Goal: Task Accomplishment & Management: Manage account settings

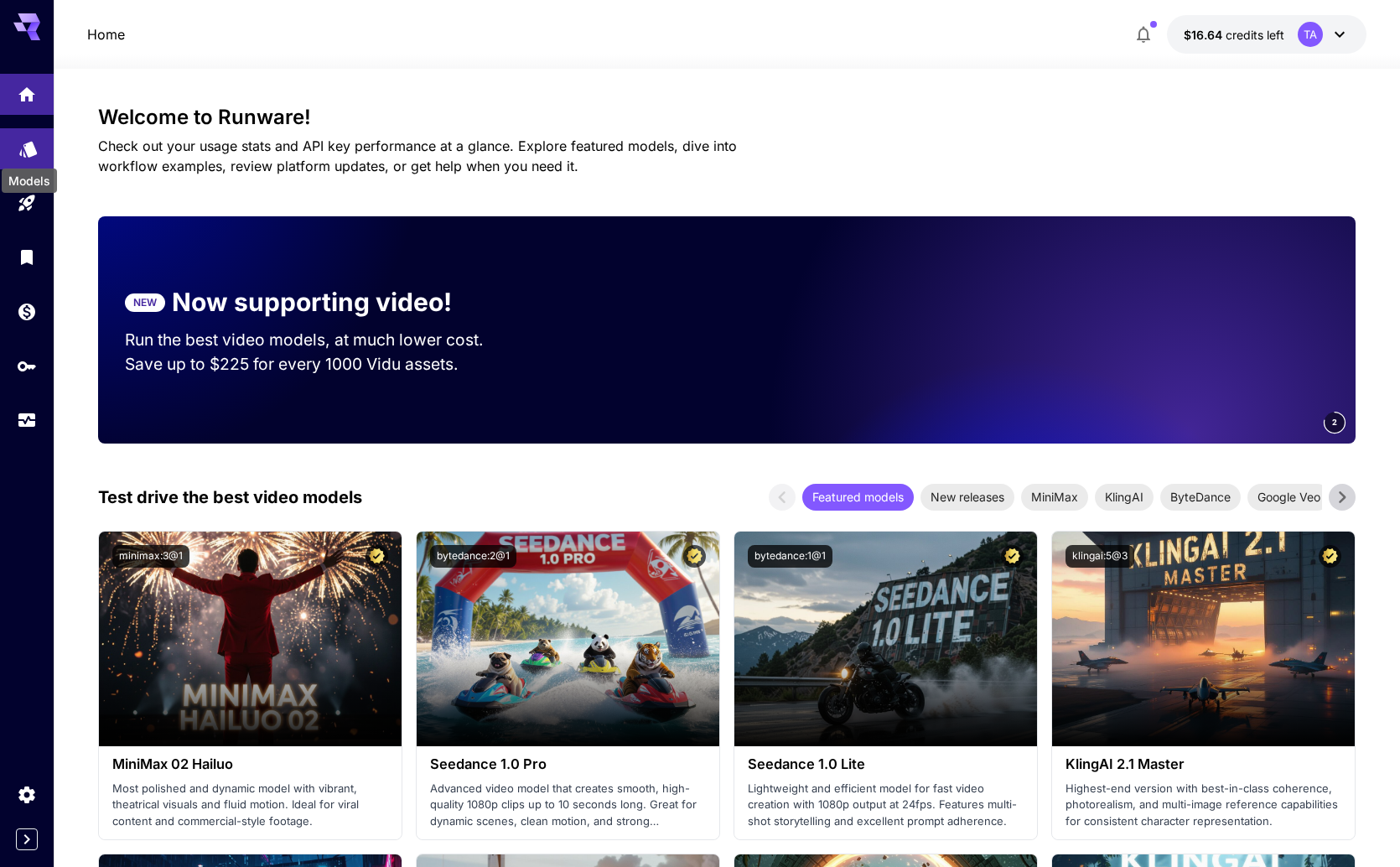
click at [37, 152] on icon "Models" at bounding box center [28, 144] width 20 height 20
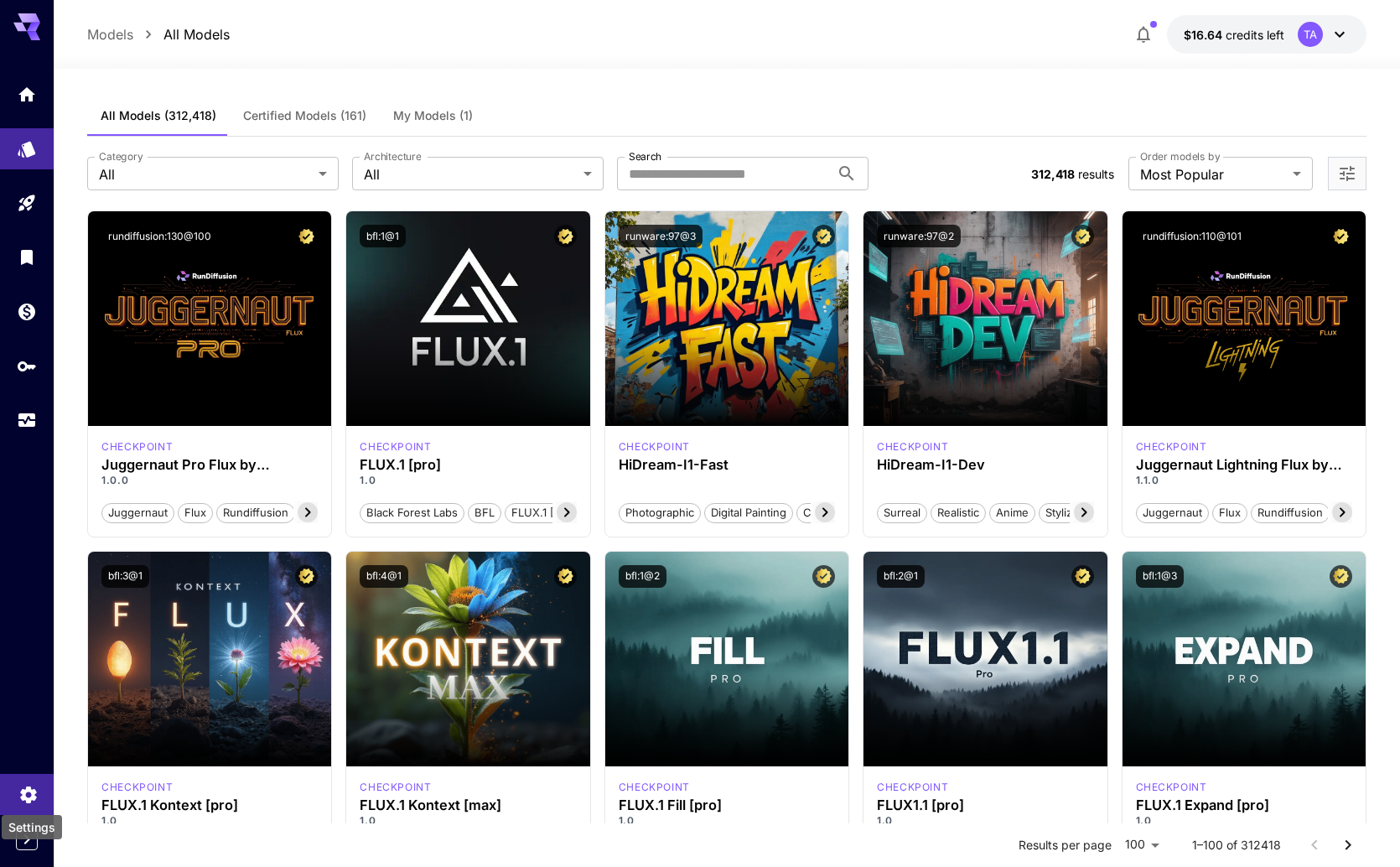
click at [20, 794] on icon "Settings" at bounding box center [28, 791] width 20 height 20
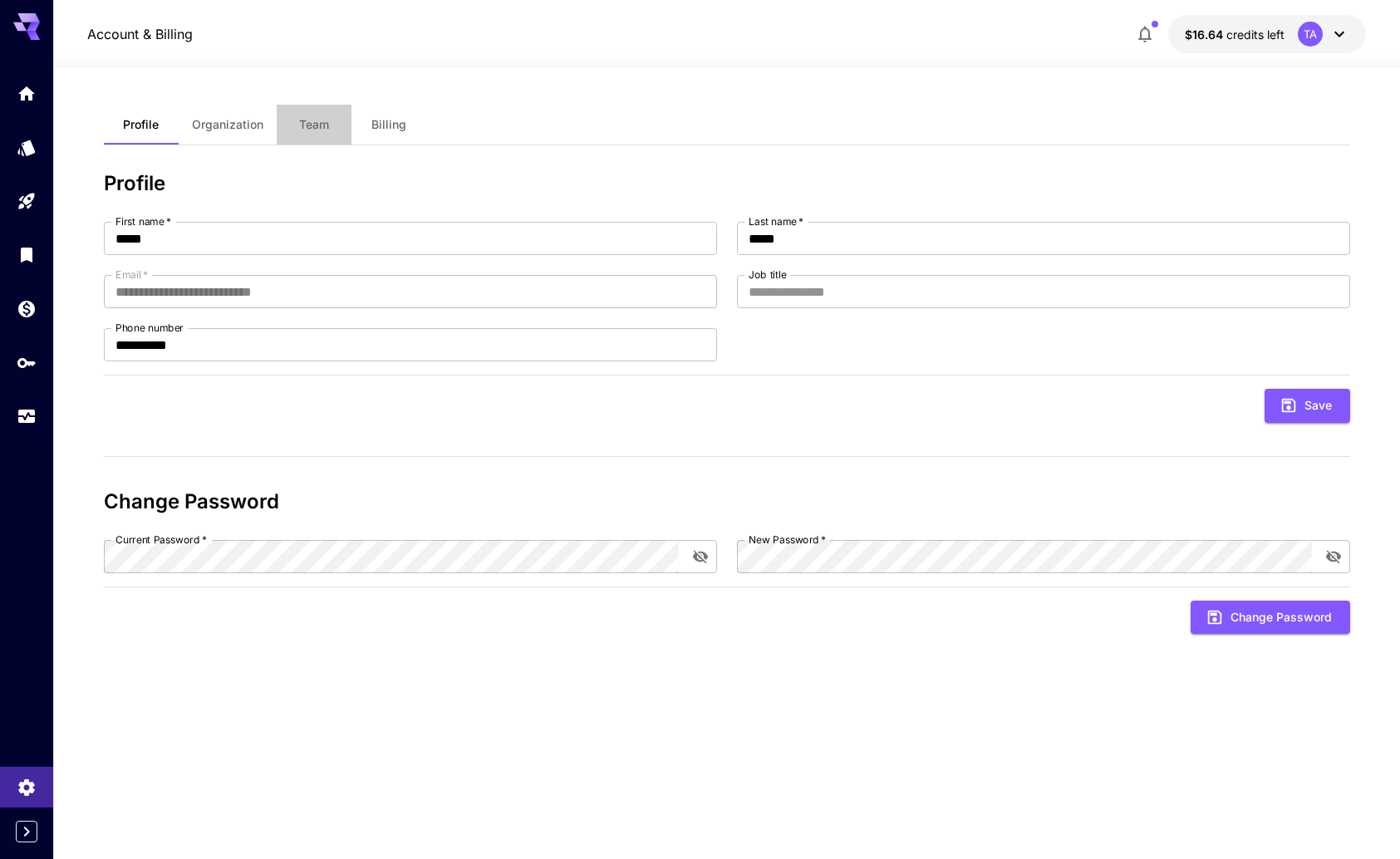
click at [303, 129] on span "Team" at bounding box center [314, 124] width 30 height 15
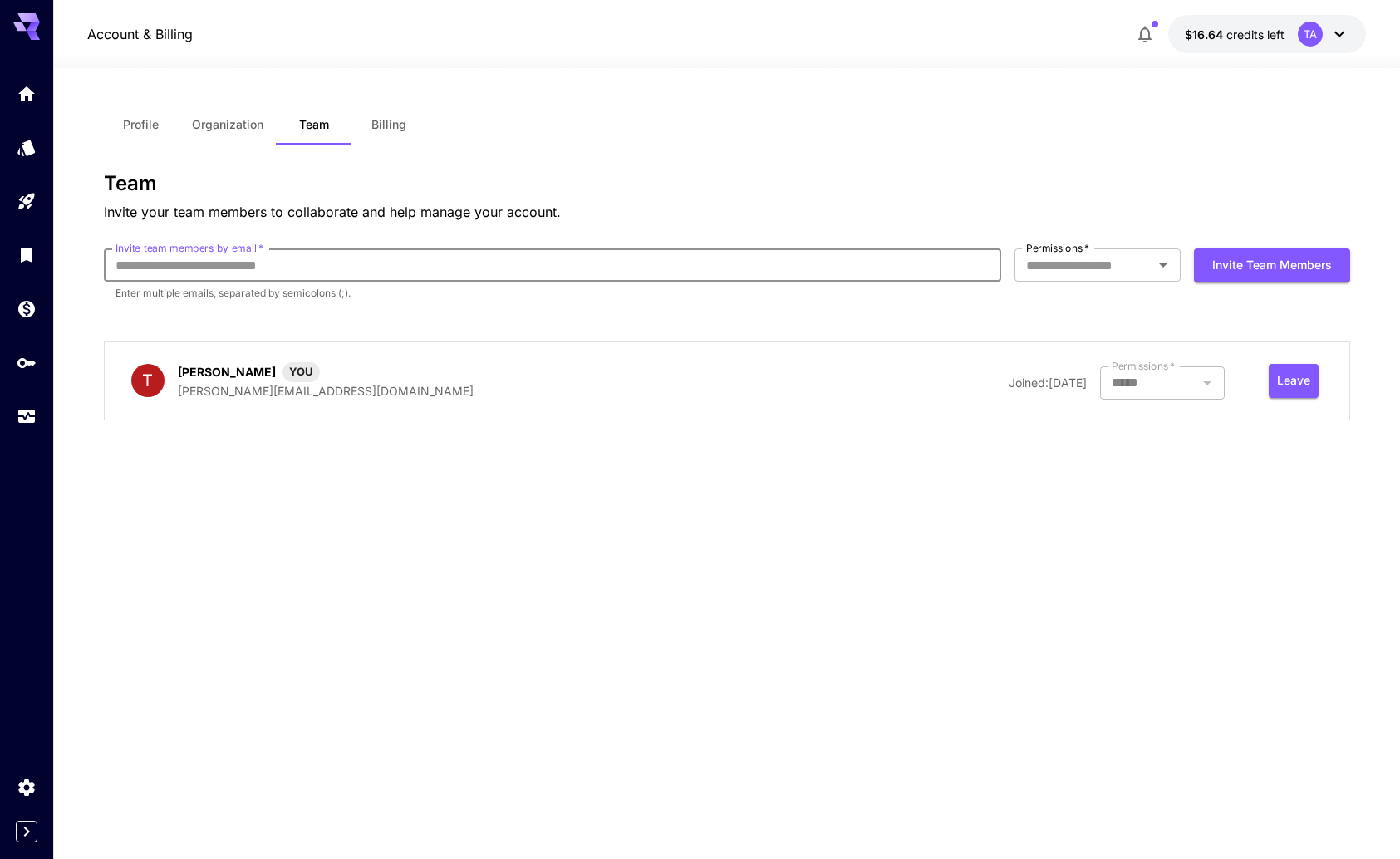
click at [298, 267] on input "Invite team members by email   *" at bounding box center [552, 265] width 897 height 33
click at [235, 136] on button "Organization" at bounding box center [227, 124] width 98 height 40
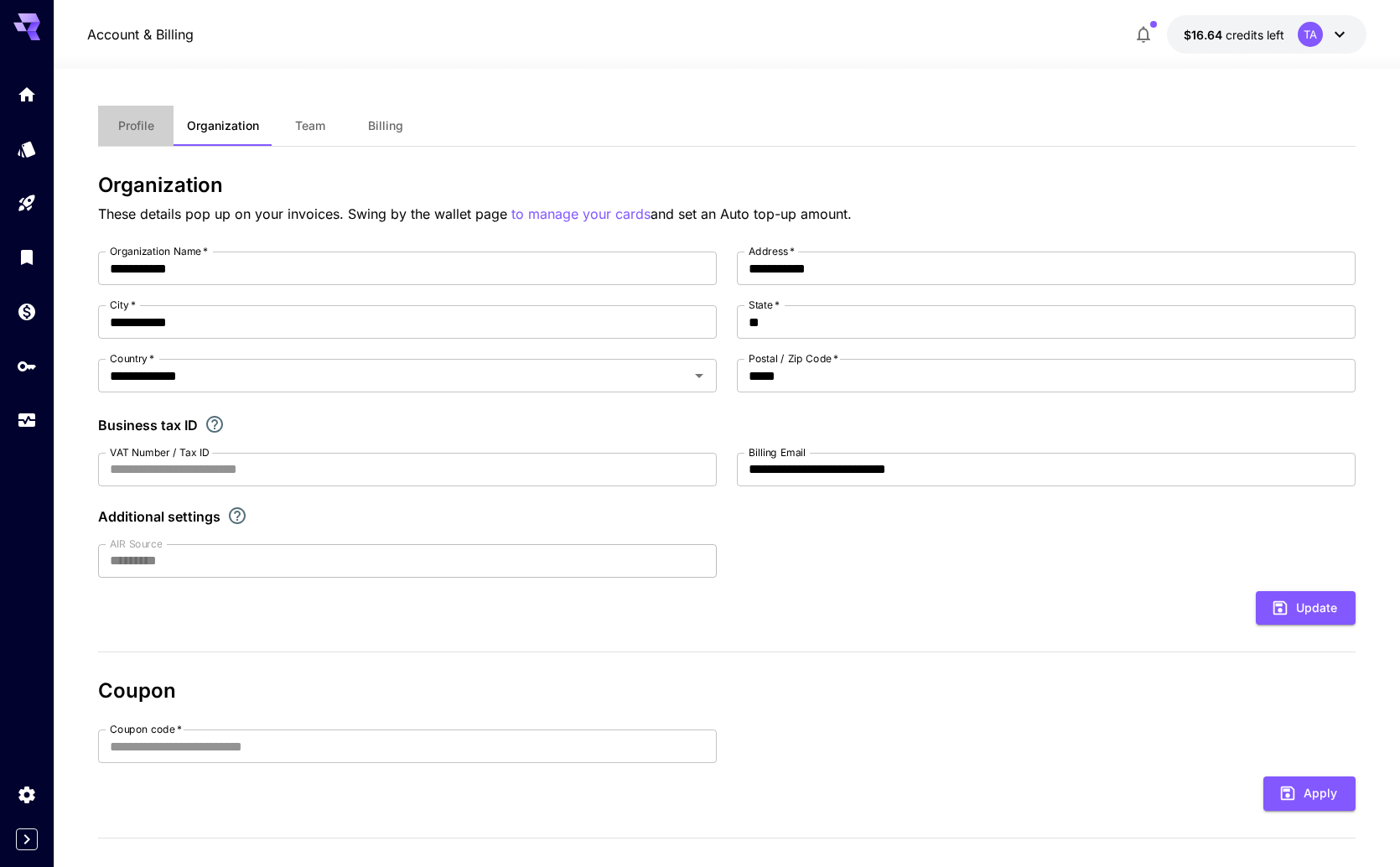
click at [126, 123] on span "Profile" at bounding box center [136, 125] width 36 height 15
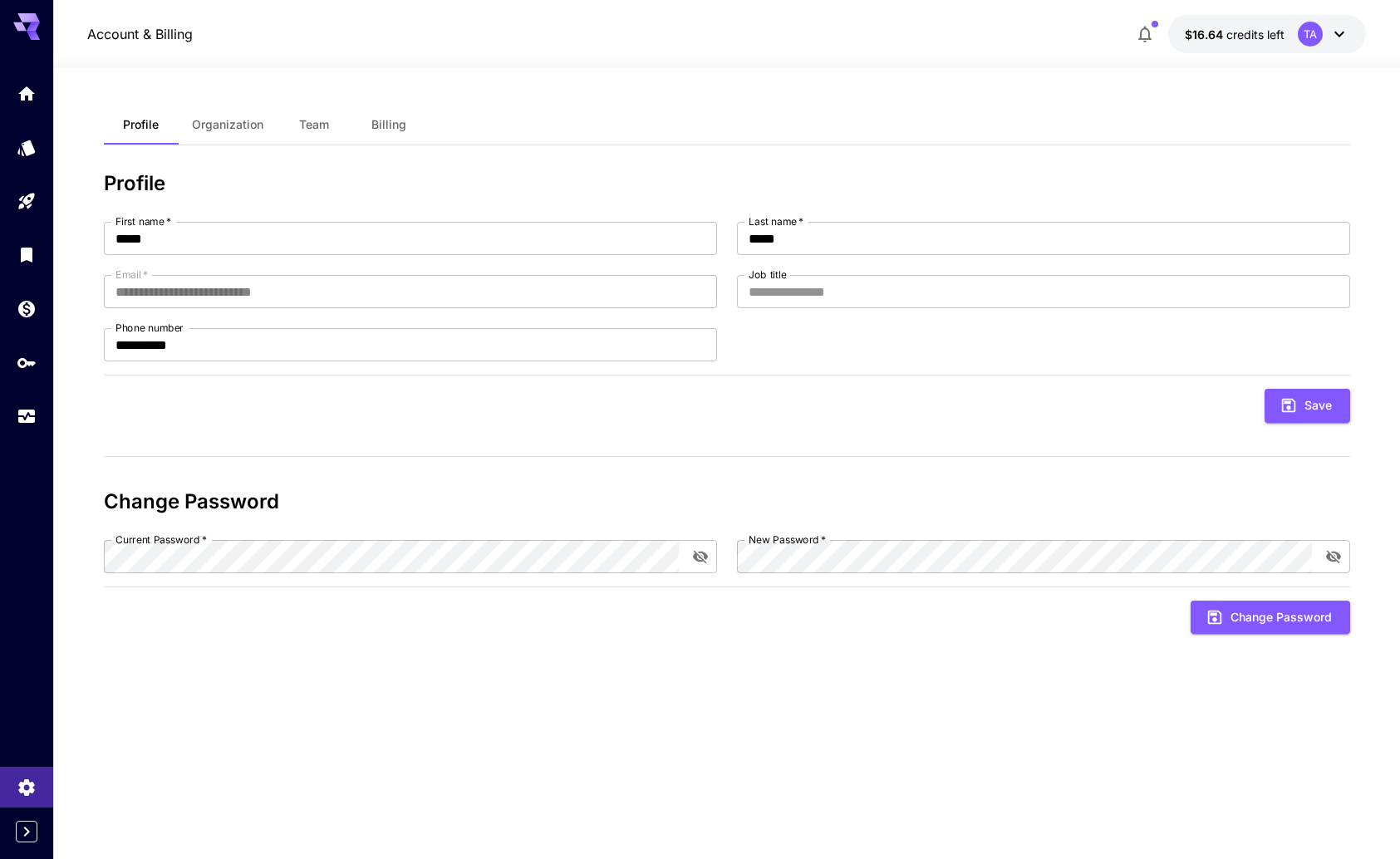
click at [249, 131] on span "Organization" at bounding box center [227, 124] width 71 height 15
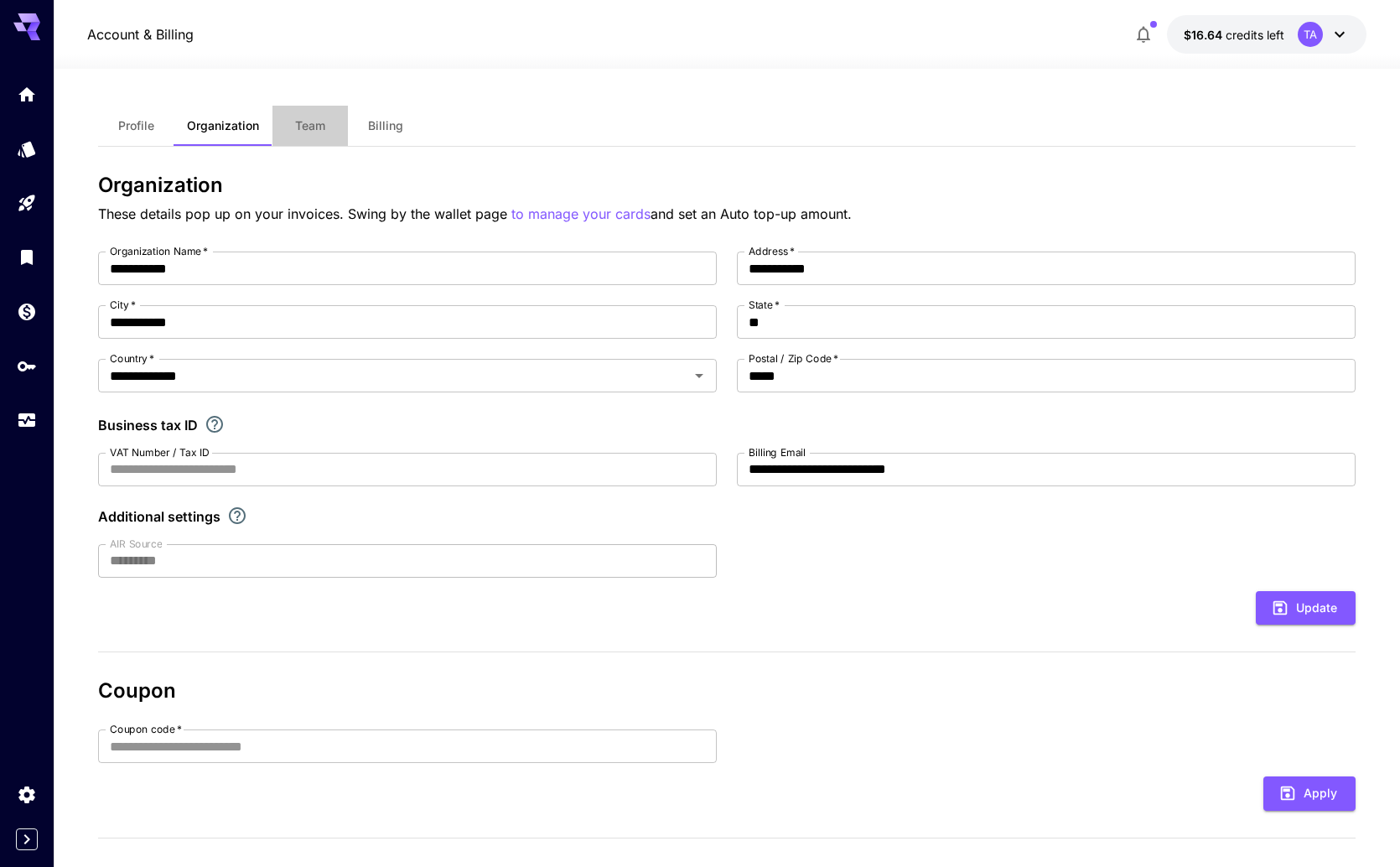
click at [301, 130] on span "Team" at bounding box center [310, 125] width 30 height 15
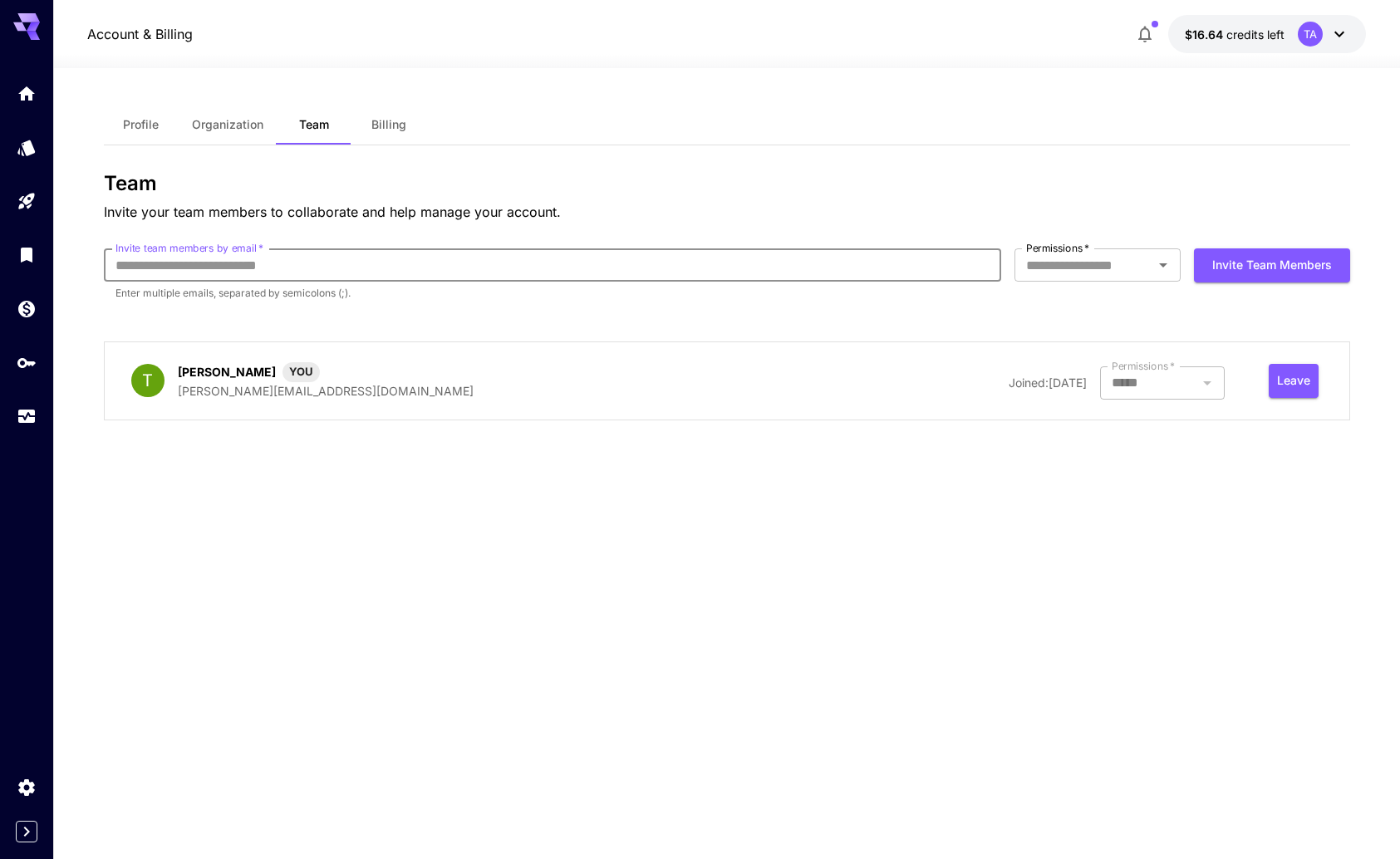
click at [225, 269] on input "Invite team members by email   *" at bounding box center [552, 265] width 897 height 33
type input "**********"
click at [1047, 271] on input "Permissions   *" at bounding box center [1083, 265] width 128 height 23
click at [1072, 363] on li "Admin" at bounding box center [1097, 363] width 166 height 30
click at [1264, 252] on button "Invite team members" at bounding box center [1271, 265] width 156 height 34
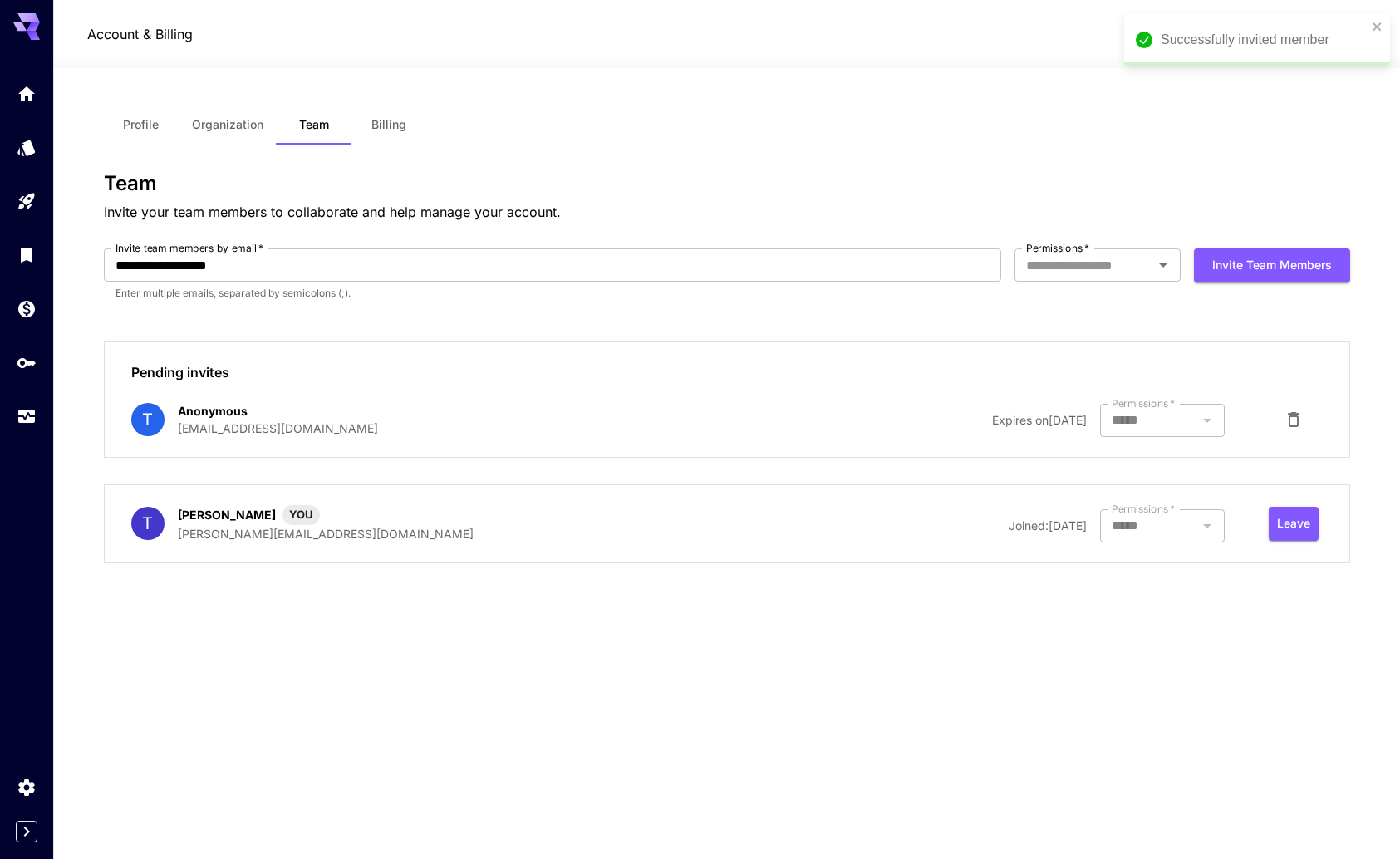
click at [1031, 143] on div "Profile Organization Team Billing" at bounding box center [727, 125] width 1246 height 40
